Goal: Information Seeking & Learning: Find specific fact

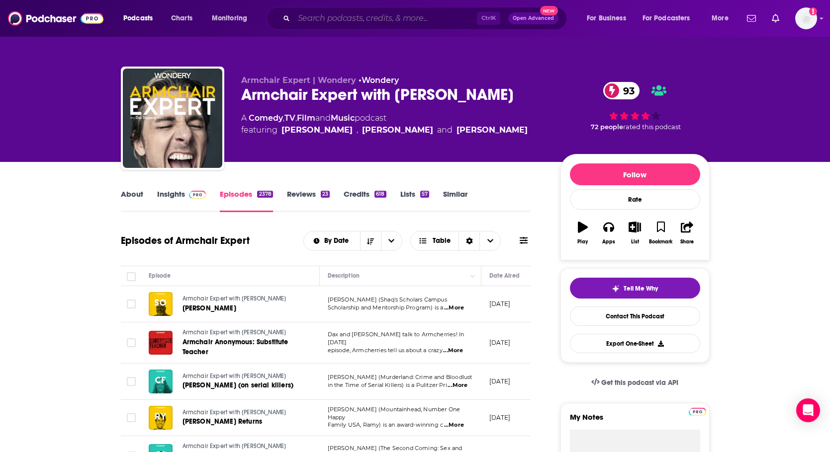
click at [309, 19] on input "Search podcasts, credits, & more..." at bounding box center [385, 18] width 183 height 16
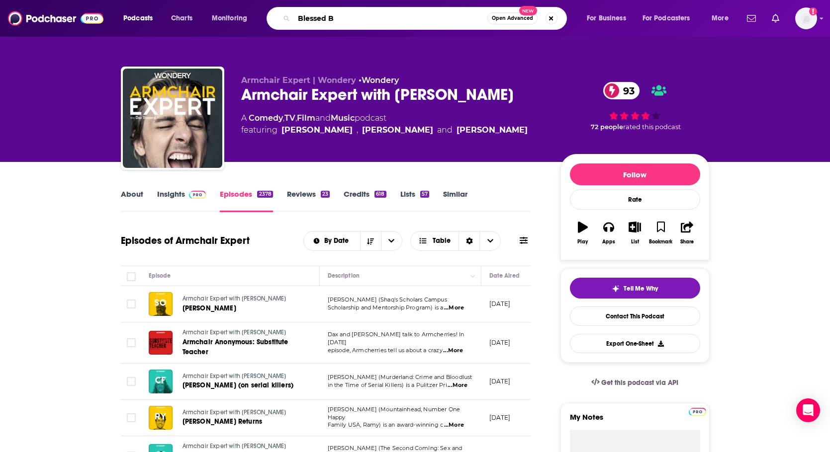
type input "Blessed Be"
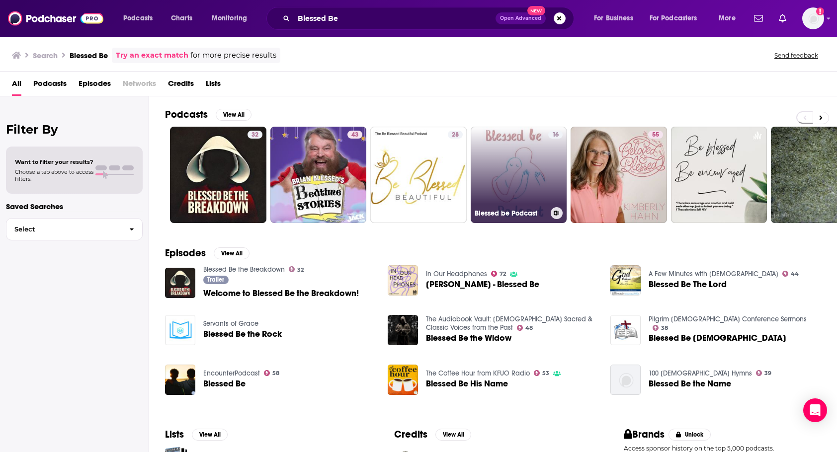
click at [534, 173] on link "16 Blessed be Podcast" at bounding box center [519, 175] width 96 height 96
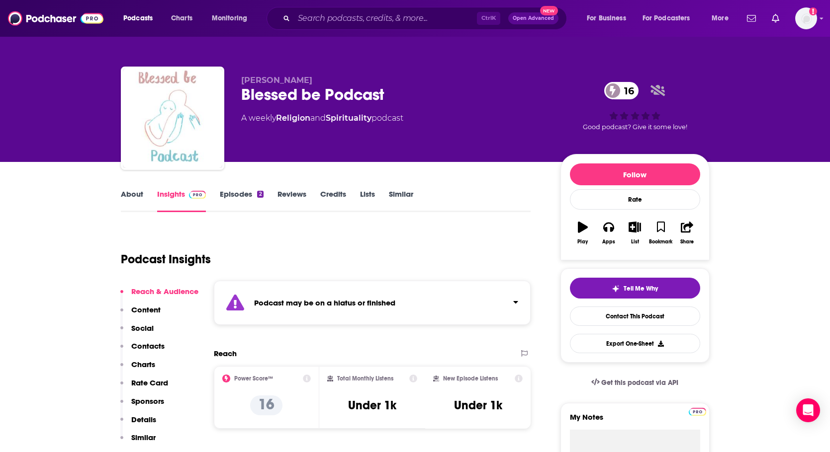
click at [133, 193] on link "About" at bounding box center [132, 200] width 22 height 23
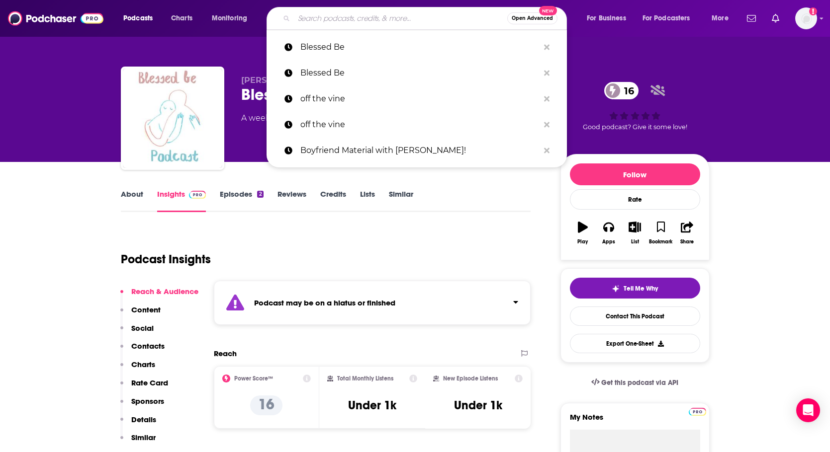
click at [311, 16] on input "Search podcasts, credits, & more..." at bounding box center [400, 18] width 213 height 16
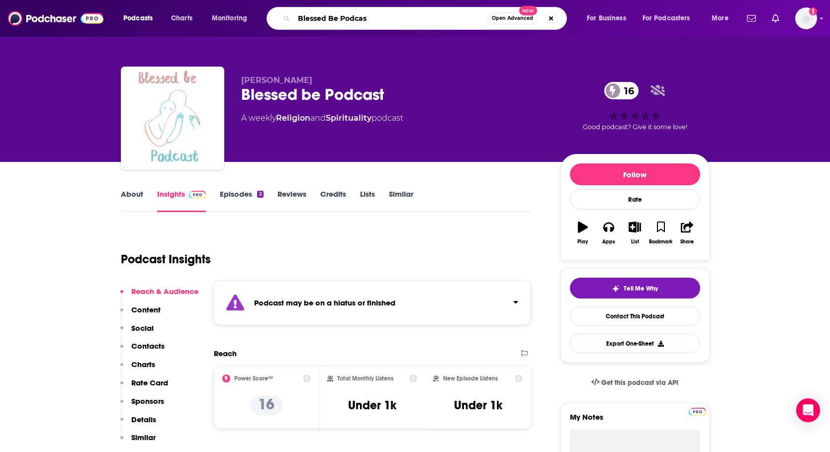
type input "Blessed Be Podcast"
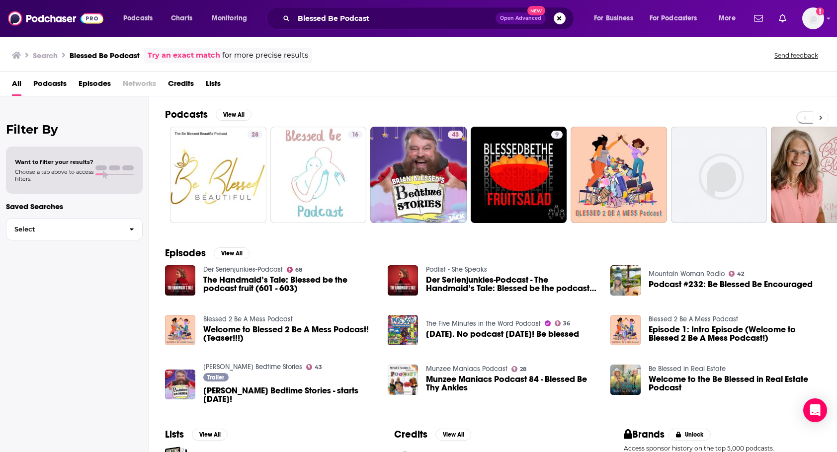
click at [821, 118] on icon at bounding box center [821, 118] width 3 height 4
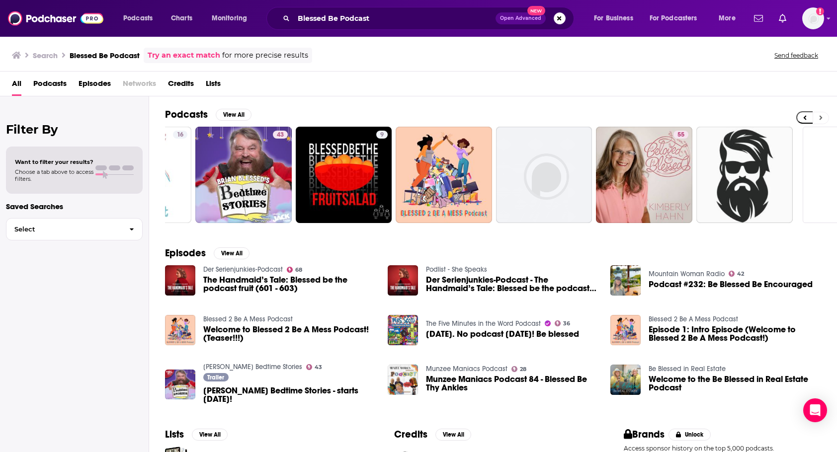
scroll to position [0, 241]
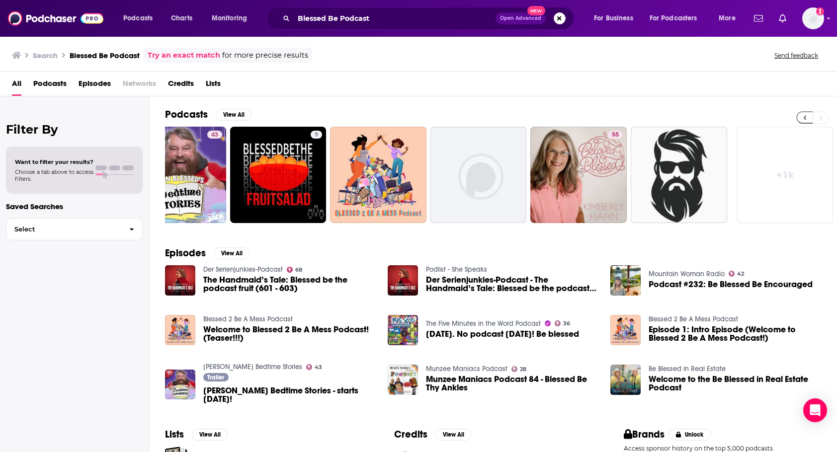
click at [803, 117] on icon at bounding box center [804, 117] width 3 height 7
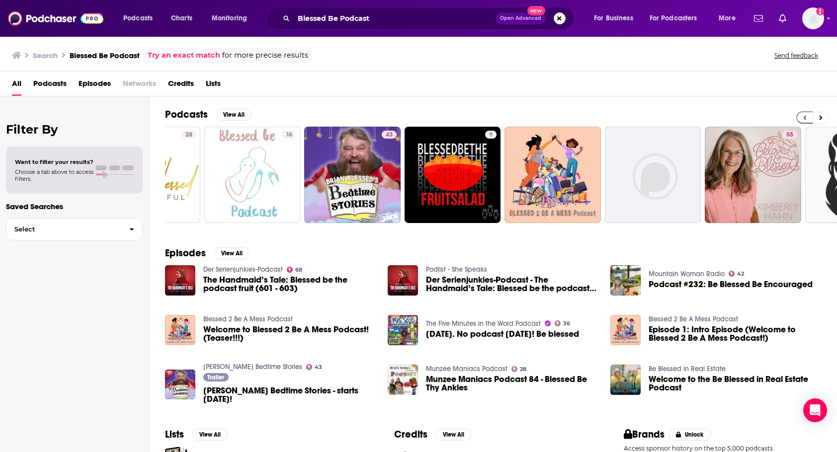
scroll to position [0, 0]
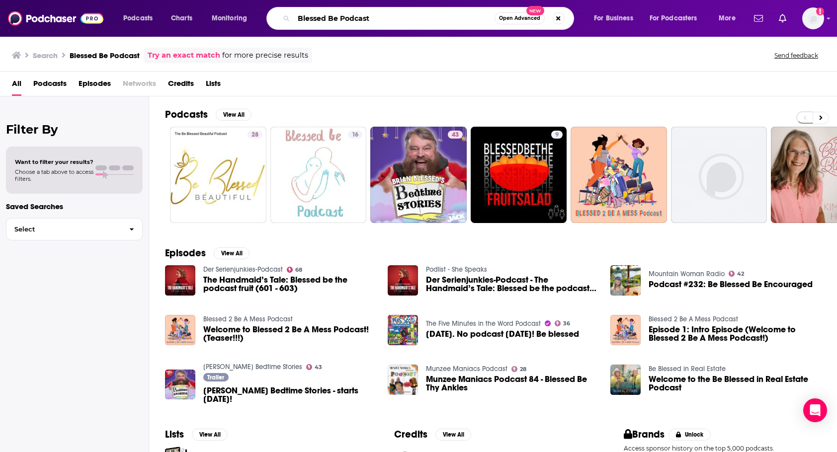
click at [385, 20] on input "Blessed Be Podcast" at bounding box center [394, 18] width 201 height 16
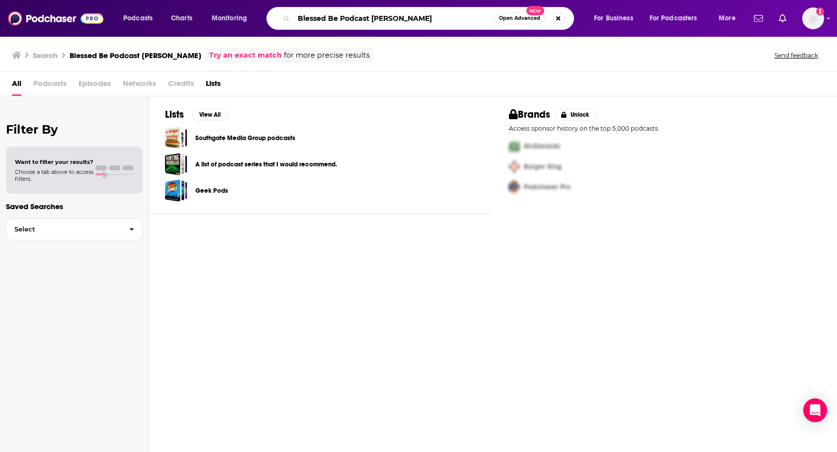
click at [372, 18] on input "Blessed Be Podcast [PERSON_NAME]" at bounding box center [394, 18] width 201 height 16
drag, startPoint x: 372, startPoint y: 18, endPoint x: 282, endPoint y: 30, distance: 91.3
click at [282, 30] on div "Podcasts Charts Monitoring Blessed Be Podcast [PERSON_NAME] Open Advanced New F…" at bounding box center [418, 18] width 837 height 37
type input "[PERSON_NAME]"
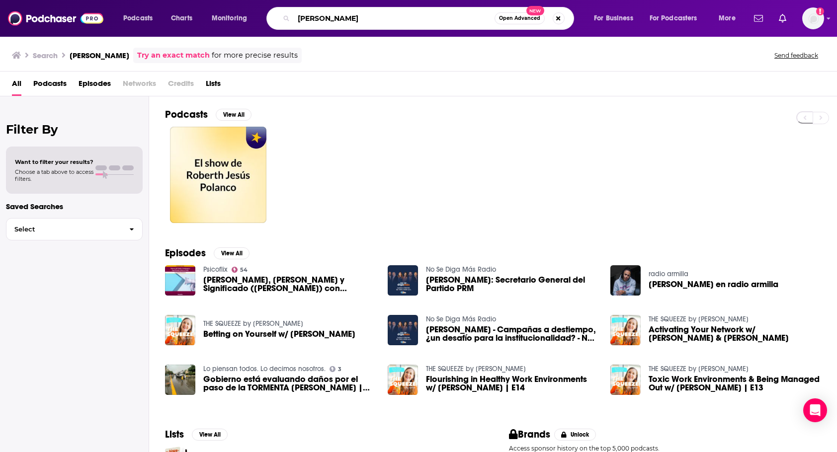
drag, startPoint x: 366, startPoint y: 18, endPoint x: 280, endPoint y: 19, distance: 86.0
click at [284, 19] on div "[PERSON_NAME] Open Advanced New" at bounding box center [420, 18] width 308 height 23
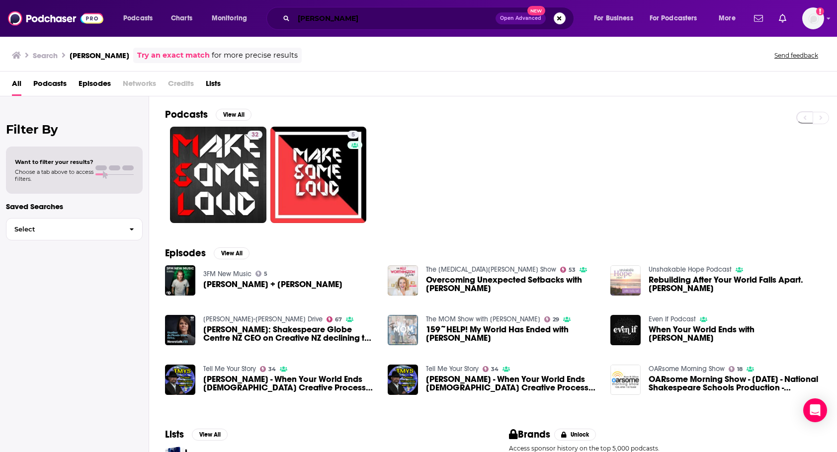
click at [297, 17] on input "[PERSON_NAME]" at bounding box center [395, 18] width 202 height 16
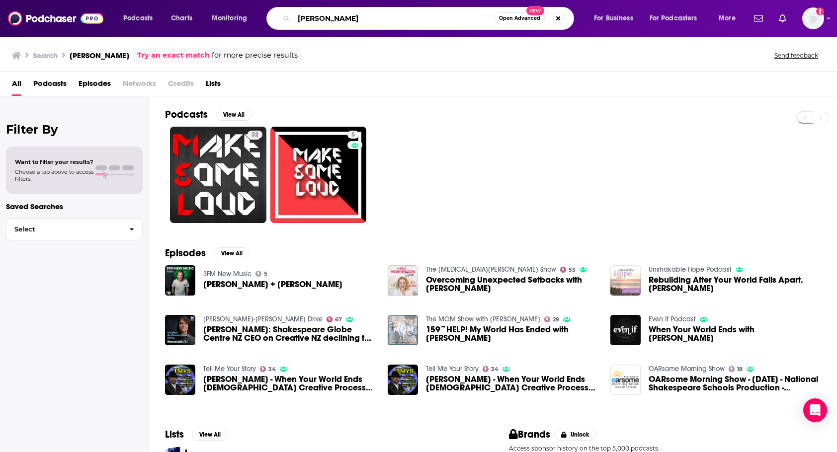
click at [297, 17] on input "[PERSON_NAME]" at bounding box center [394, 18] width 201 height 16
click at [295, 16] on input "[PERSON_NAME]" at bounding box center [394, 18] width 201 height 16
click at [300, 18] on input "[PERSON_NAME]" at bounding box center [394, 18] width 201 height 16
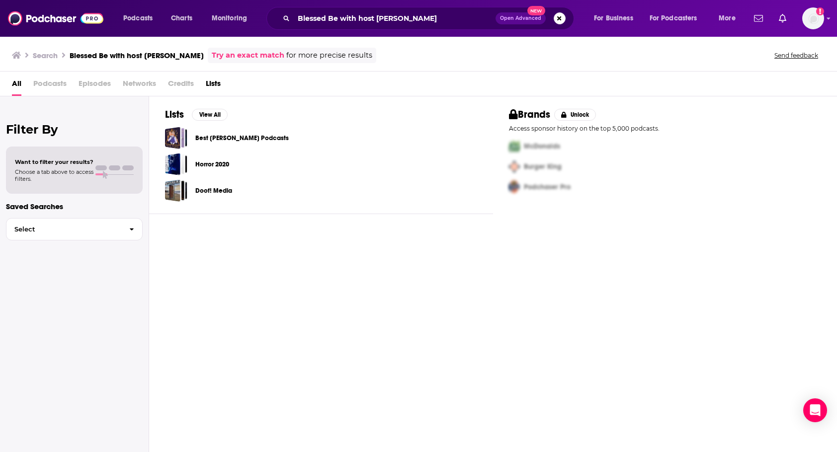
click at [235, 54] on link "Try an exact match" at bounding box center [248, 55] width 73 height 11
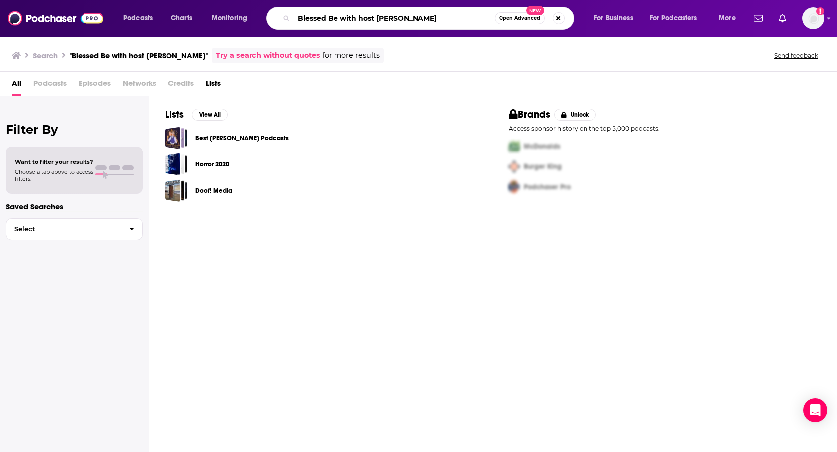
click at [429, 19] on input "Blessed Be with host [PERSON_NAME]" at bounding box center [394, 18] width 201 height 16
drag, startPoint x: 429, startPoint y: 19, endPoint x: 343, endPoint y: 21, distance: 86.5
click at [343, 21] on input "Blessed Be with host [PERSON_NAME]" at bounding box center [394, 18] width 201 height 16
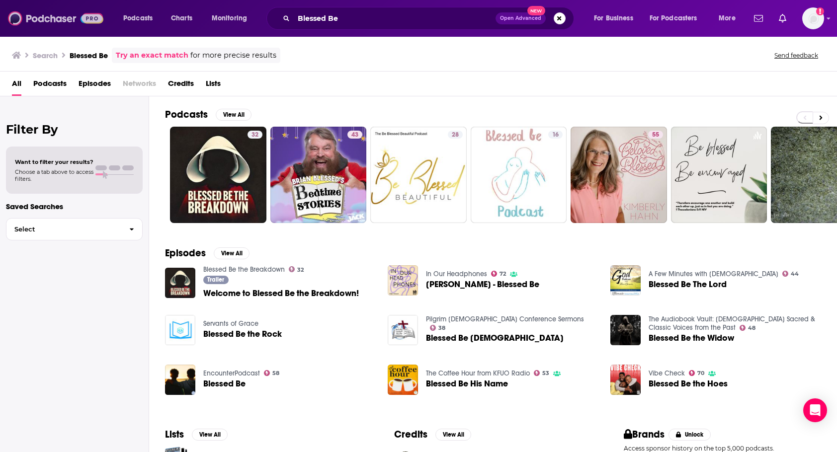
click at [39, 18] on img at bounding box center [55, 18] width 95 height 19
type input ""Blessed Be with host [PERSON_NAME]""
